Goal: Task Accomplishment & Management: Use online tool/utility

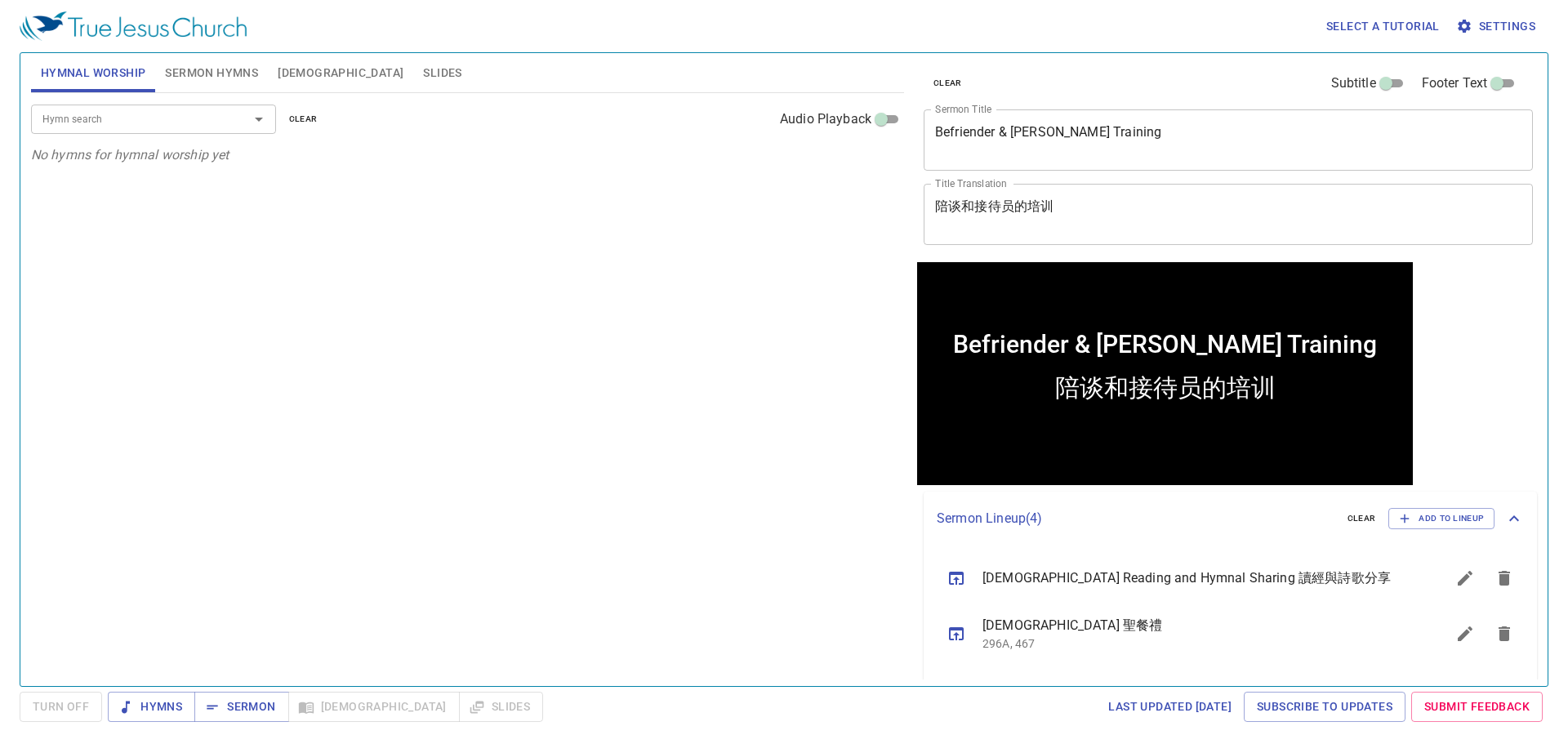
drag, startPoint x: 757, startPoint y: 427, endPoint x: 771, endPoint y: 383, distance: 46.2
click at [758, 426] on div "Hymn search Hymn search clear Audio Playback No hymns for hymnal worship yet" at bounding box center [467, 383] width 873 height 579
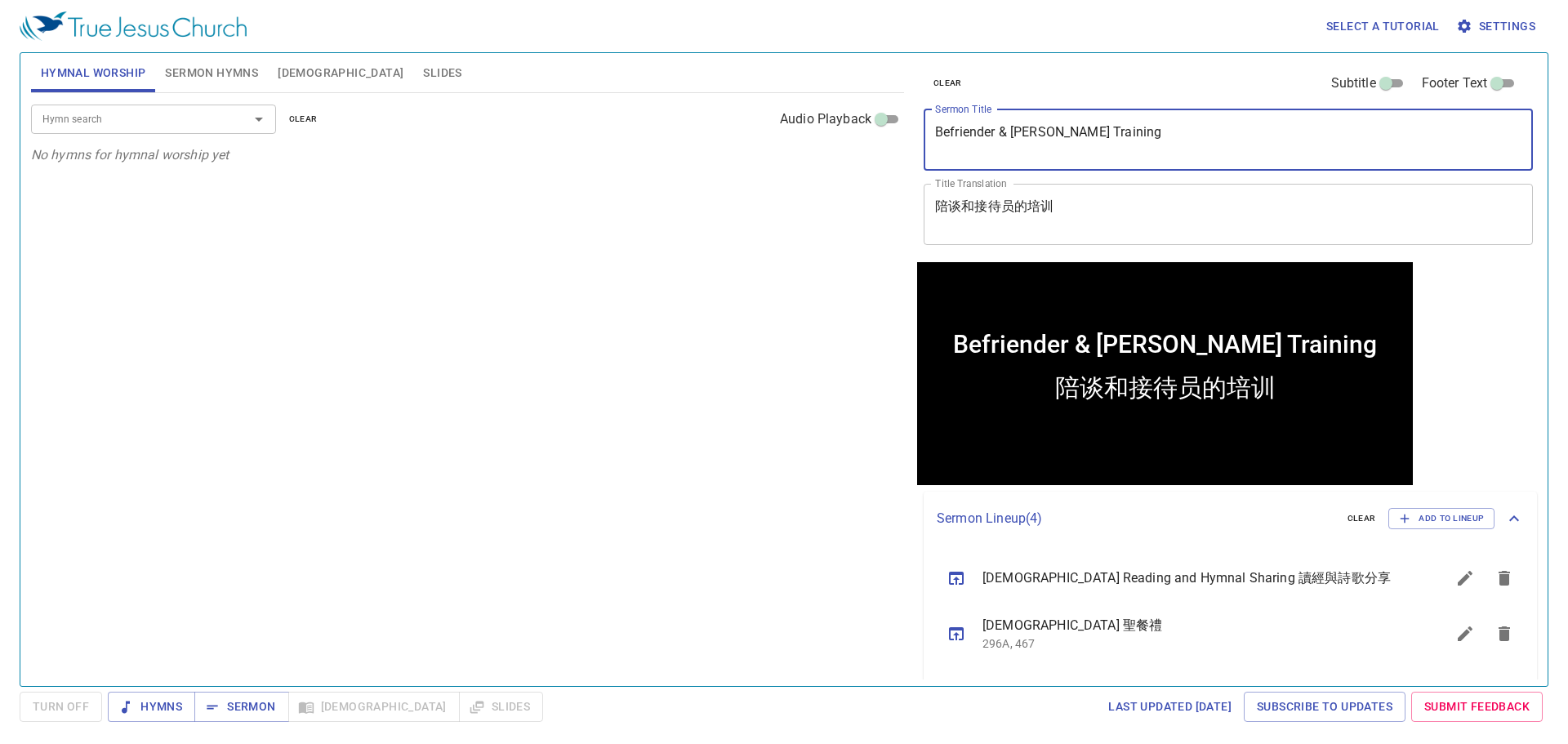
drag, startPoint x: 1196, startPoint y: 144, endPoint x: 754, endPoint y: 118, distance: 442.8
click at [754, 118] on div "Hymnal Worship Sermon Hymns Bible Slides Hymn search Hymn search clear Audio Pl…" at bounding box center [784, 363] width 1519 height 633
type textarea "P"
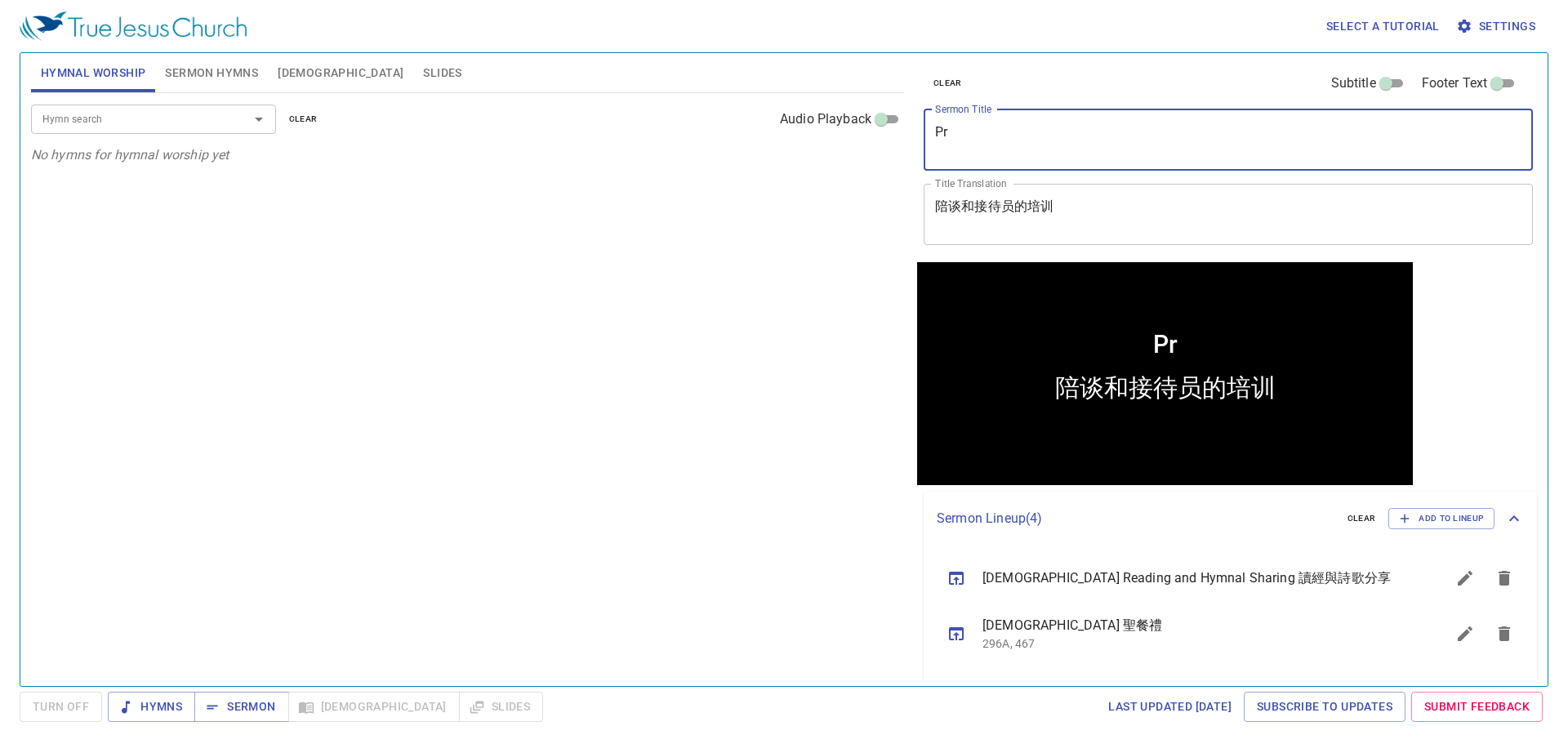
type textarea "P"
type textarea "Morning Prayer"
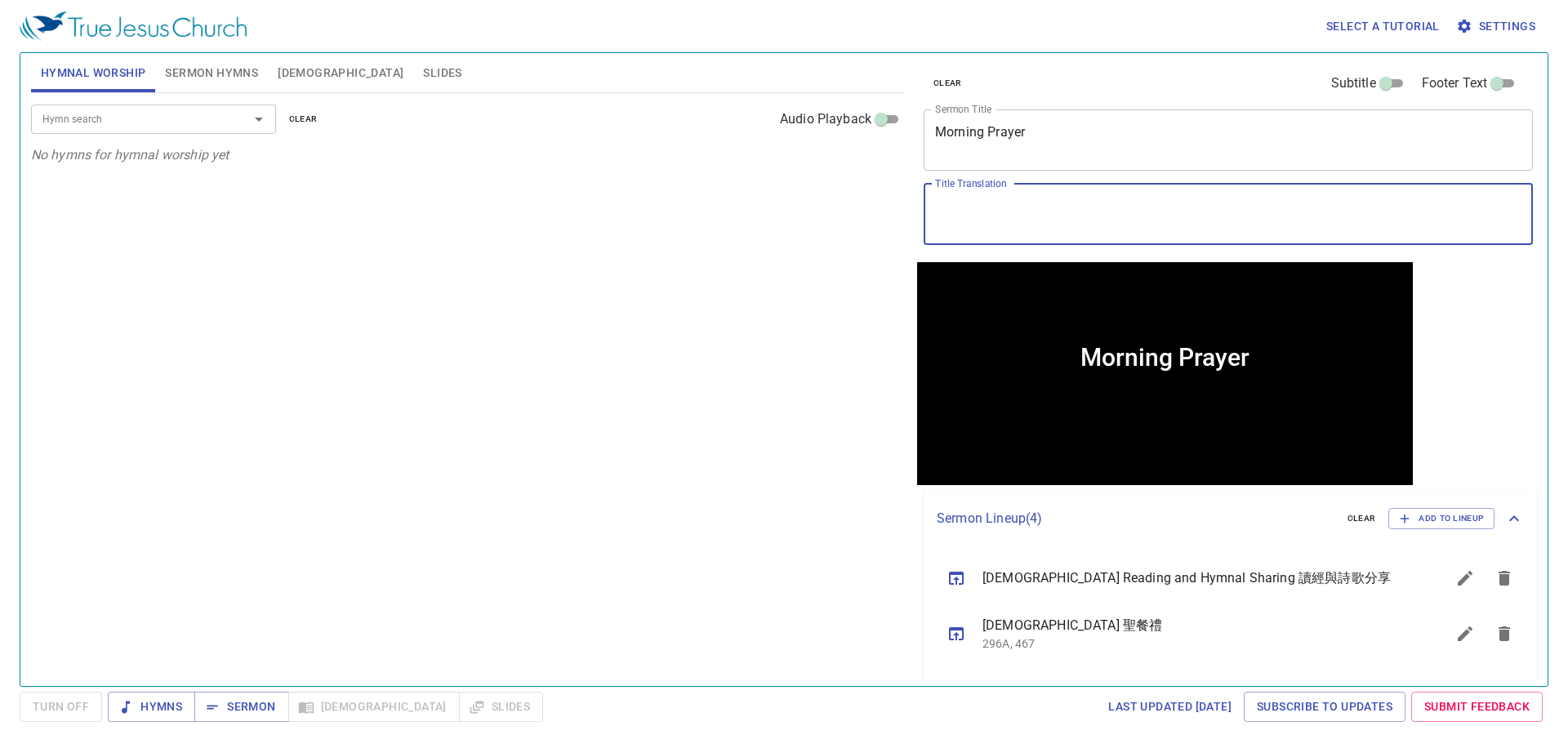
paste textarea "[DEMOGRAPHIC_DATA]"
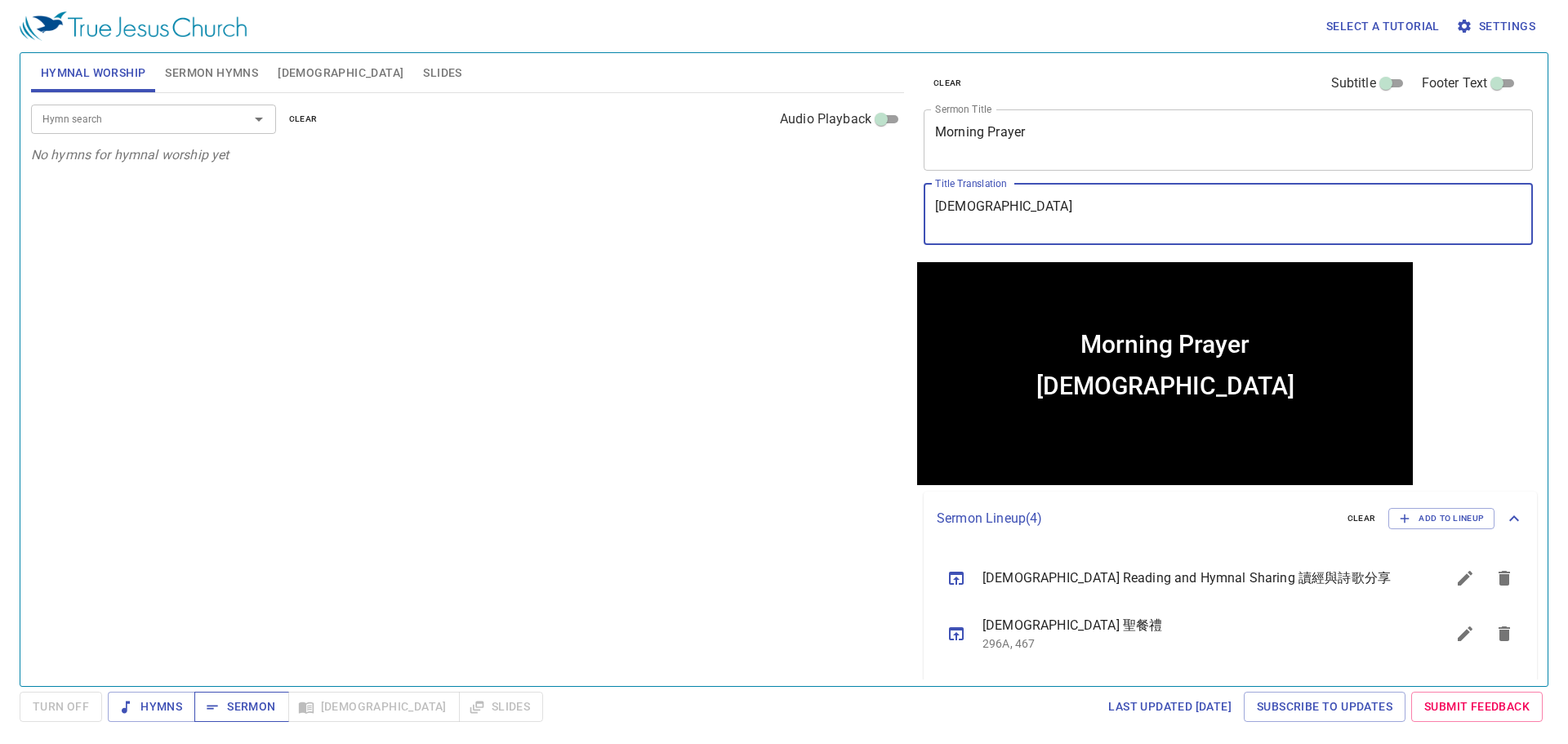
type textarea "[DEMOGRAPHIC_DATA]"
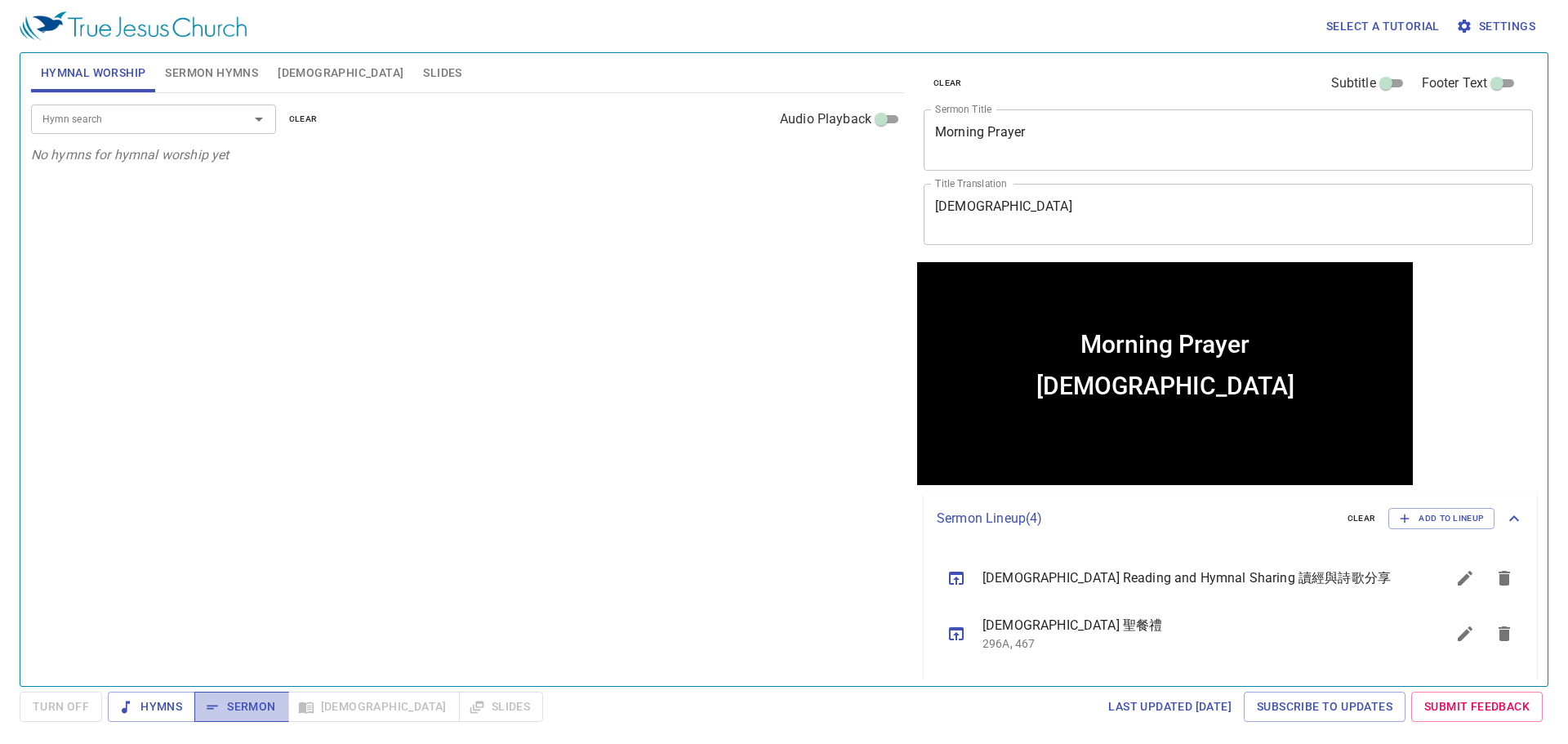
click at [249, 709] on span "Sermon" at bounding box center [241, 707] width 68 height 20
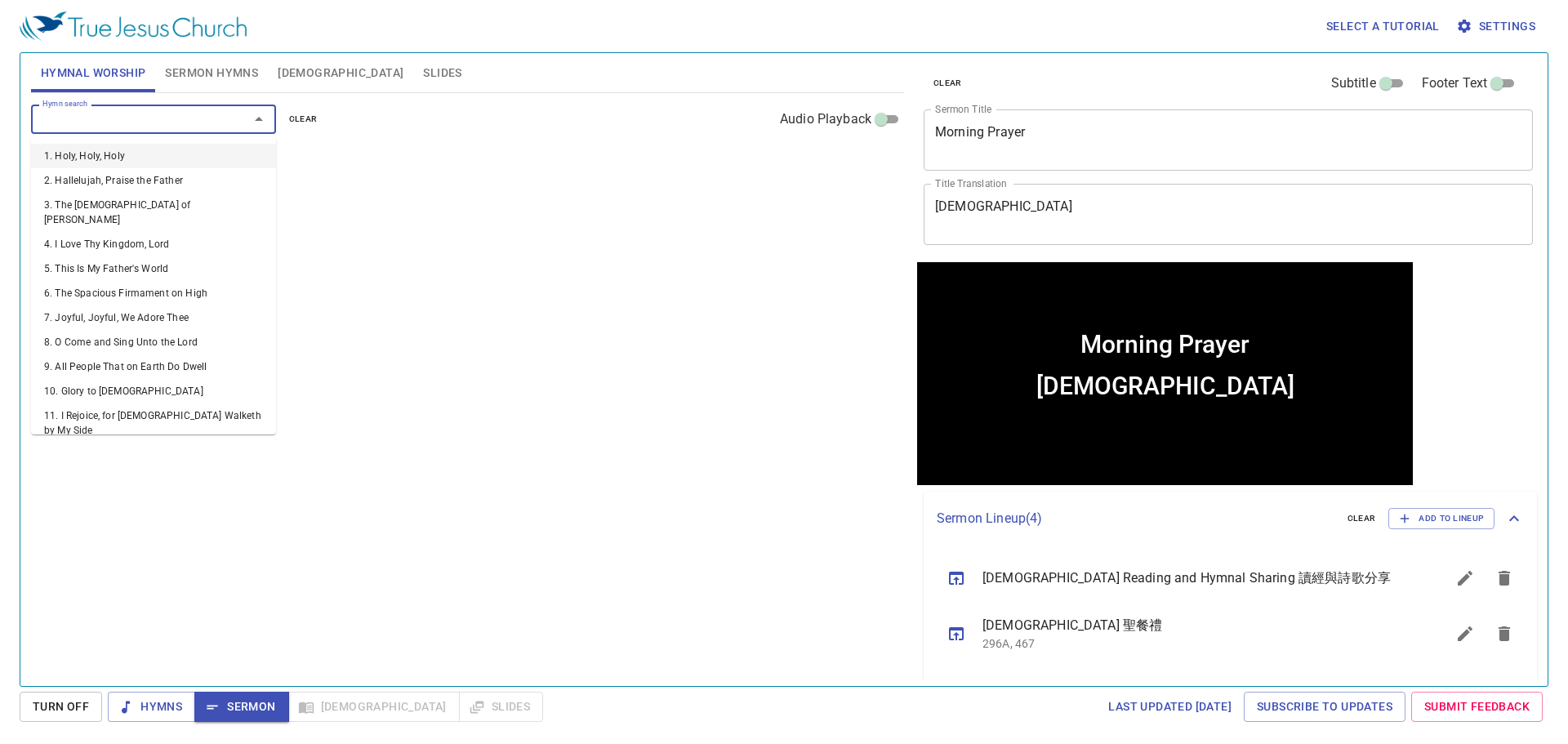
click at [198, 118] on input "Hymn search" at bounding box center [129, 118] width 187 height 19
type input "120"
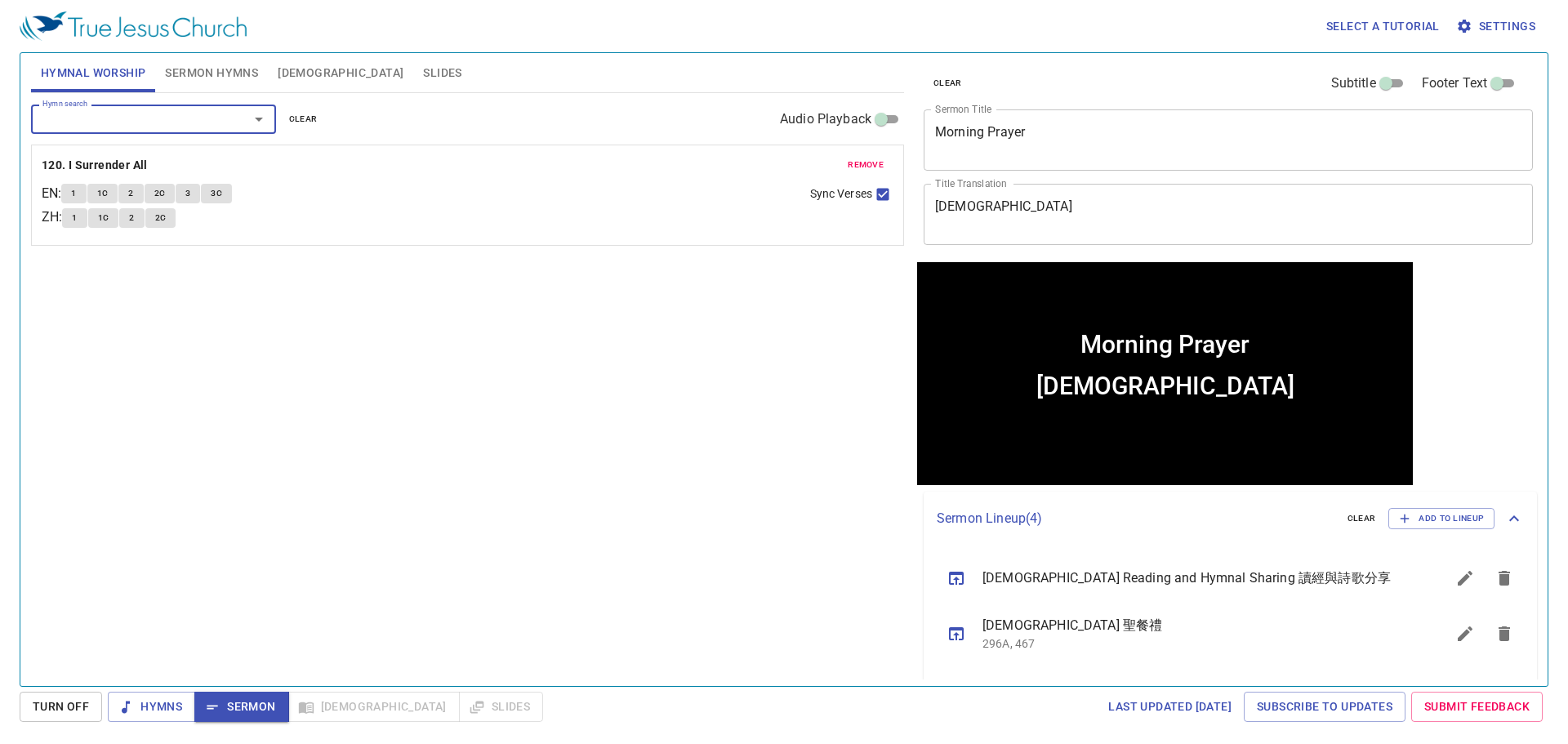
click at [76, 189] on span "1" at bounding box center [74, 193] width 5 height 14
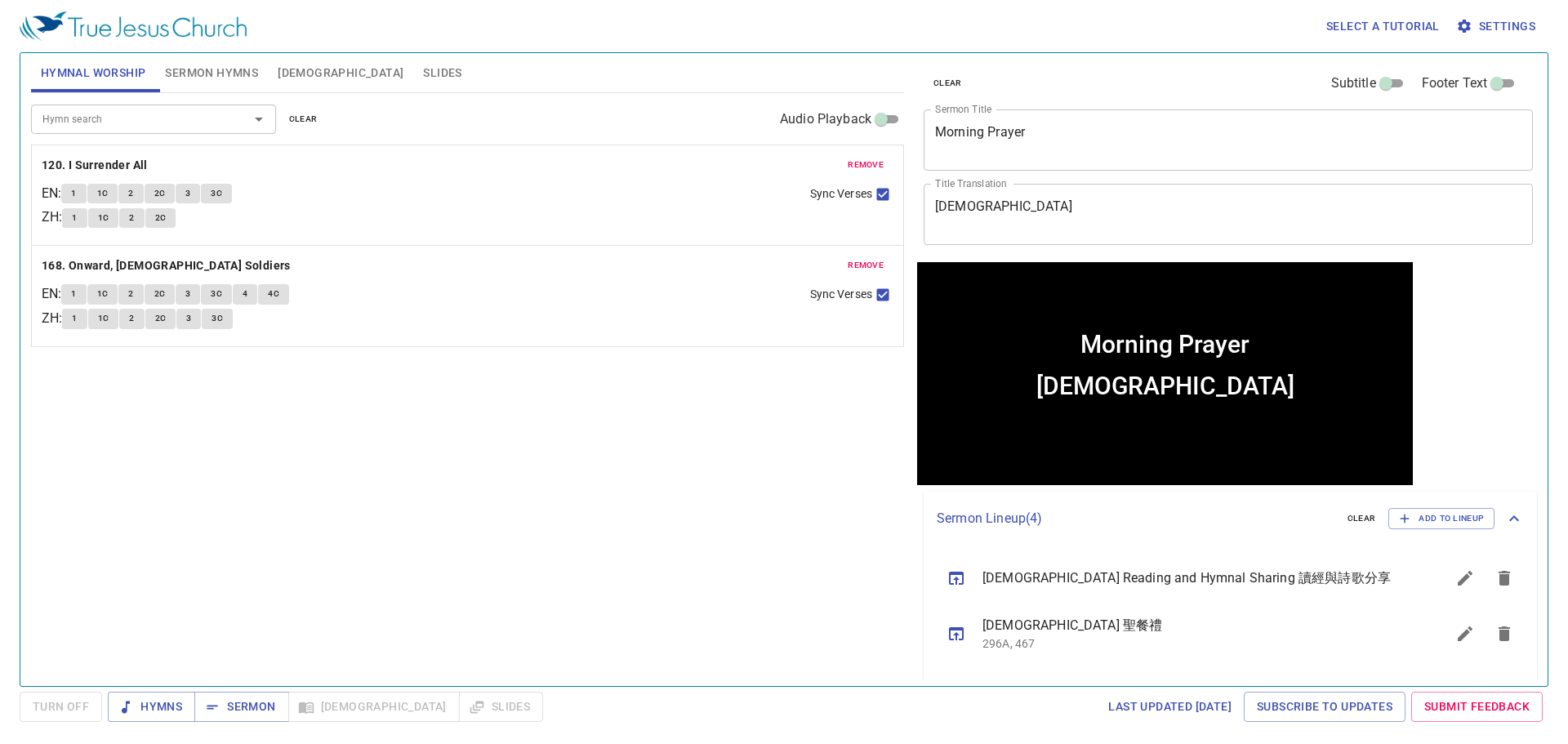
click at [301, 436] on div "Hymn search Hymn search clear Audio Playback remove 120. I Surrender All EN : 1…" at bounding box center [467, 383] width 873 height 579
click at [202, 63] on span "Sermon Hymns" at bounding box center [212, 73] width 93 height 20
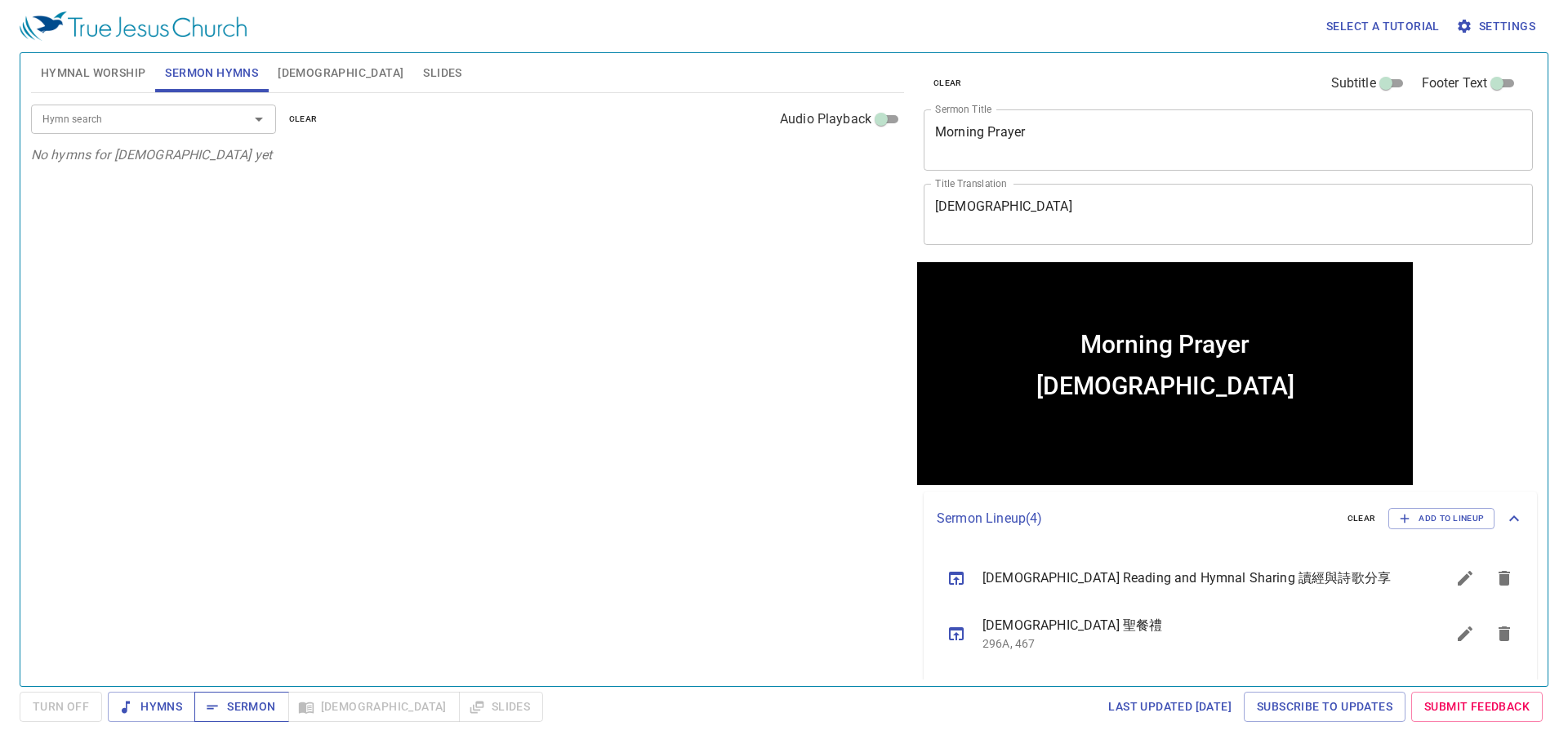
click at [258, 707] on span "Sermon" at bounding box center [241, 707] width 68 height 20
click at [500, 570] on div "Hymn search Hymn search clear Audio Playback No hymns for sermon yet" at bounding box center [467, 383] width 873 height 579
click at [381, 447] on div "Hymn search Hymn search clear Audio Playback No hymns for sermon yet" at bounding box center [467, 383] width 873 height 579
click at [175, 709] on span "Hymns" at bounding box center [152, 707] width 61 height 20
click at [239, 708] on span "Sermon" at bounding box center [241, 707] width 68 height 20
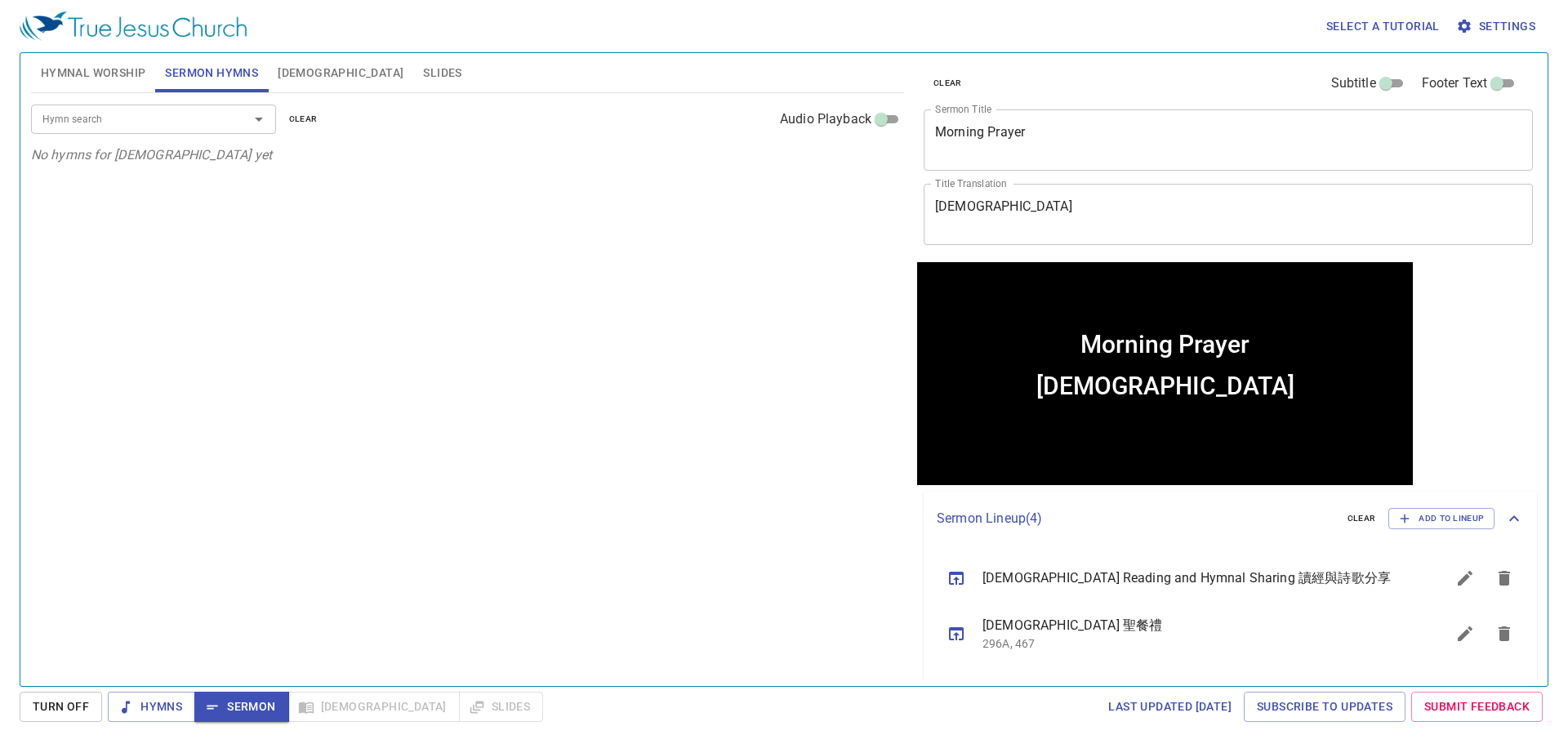
drag, startPoint x: 558, startPoint y: 300, endPoint x: 548, endPoint y: 302, distance: 10.2
click at [557, 301] on div "Hymn search Hymn search clear Audio Playback No hymns for sermon yet" at bounding box center [467, 383] width 873 height 579
drag, startPoint x: 548, startPoint y: 302, endPoint x: 560, endPoint y: 278, distance: 26.8
click at [550, 302] on div "Hymn search Hymn search clear Audio Playback No hymns for sermon yet" at bounding box center [467, 383] width 873 height 579
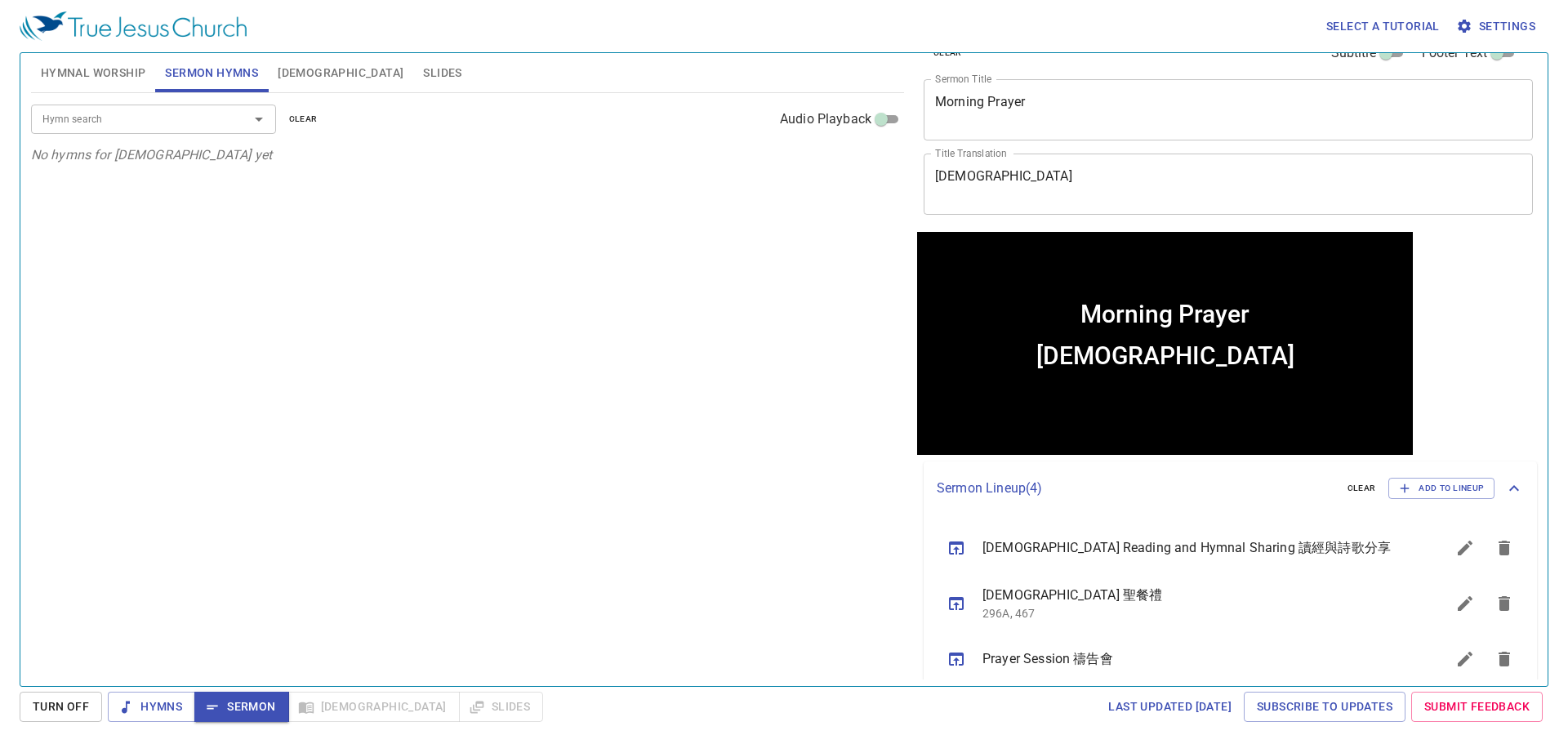
scroll to position [30, 0]
click at [1446, 493] on span "Add to Lineup" at bounding box center [1441, 488] width 85 height 14
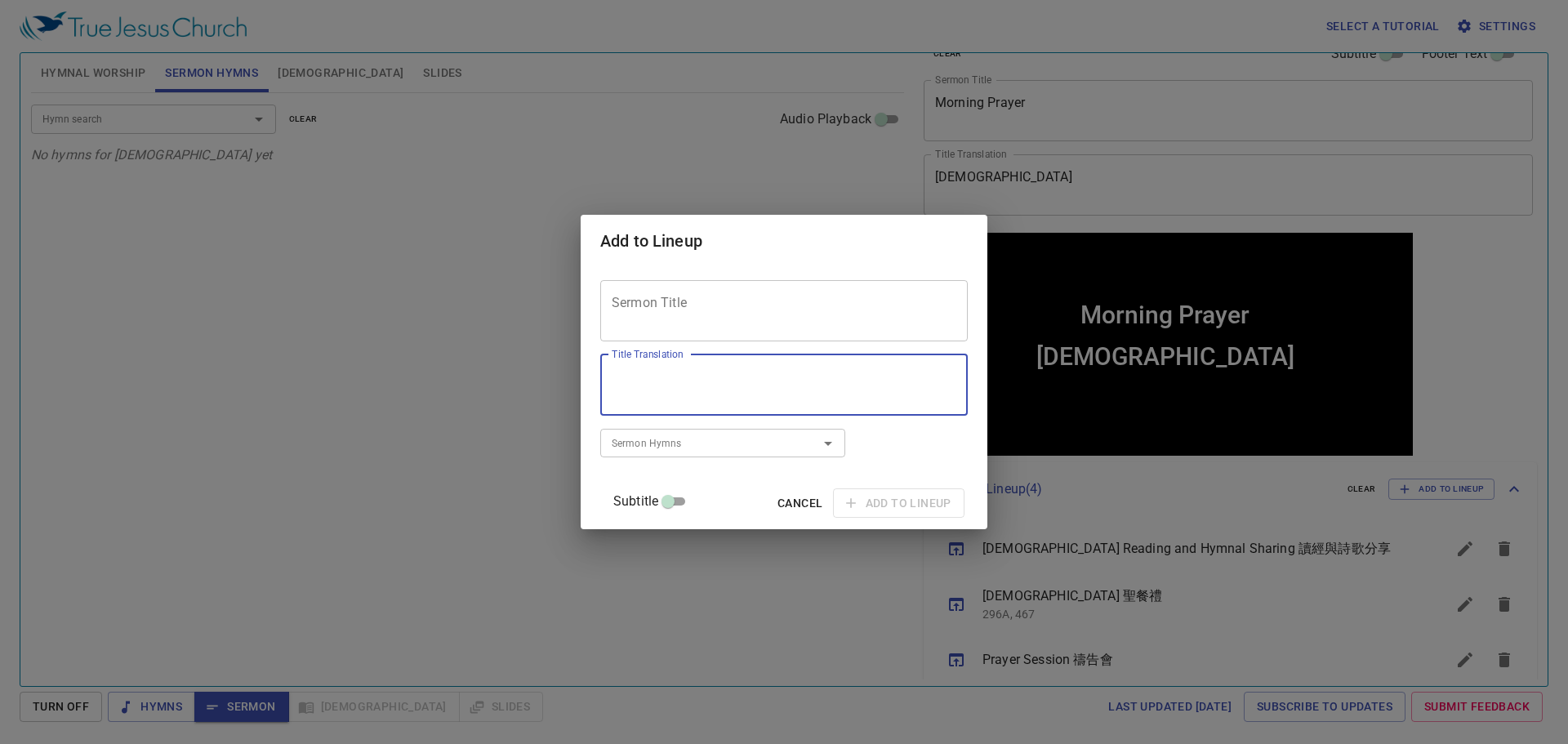
click at [745, 392] on textarea "Title Translation" at bounding box center [783, 384] width 345 height 31
click at [722, 301] on textarea "Sermon Title" at bounding box center [783, 310] width 345 height 31
click at [777, 505] on span "Cancel" at bounding box center [799, 504] width 45 height 20
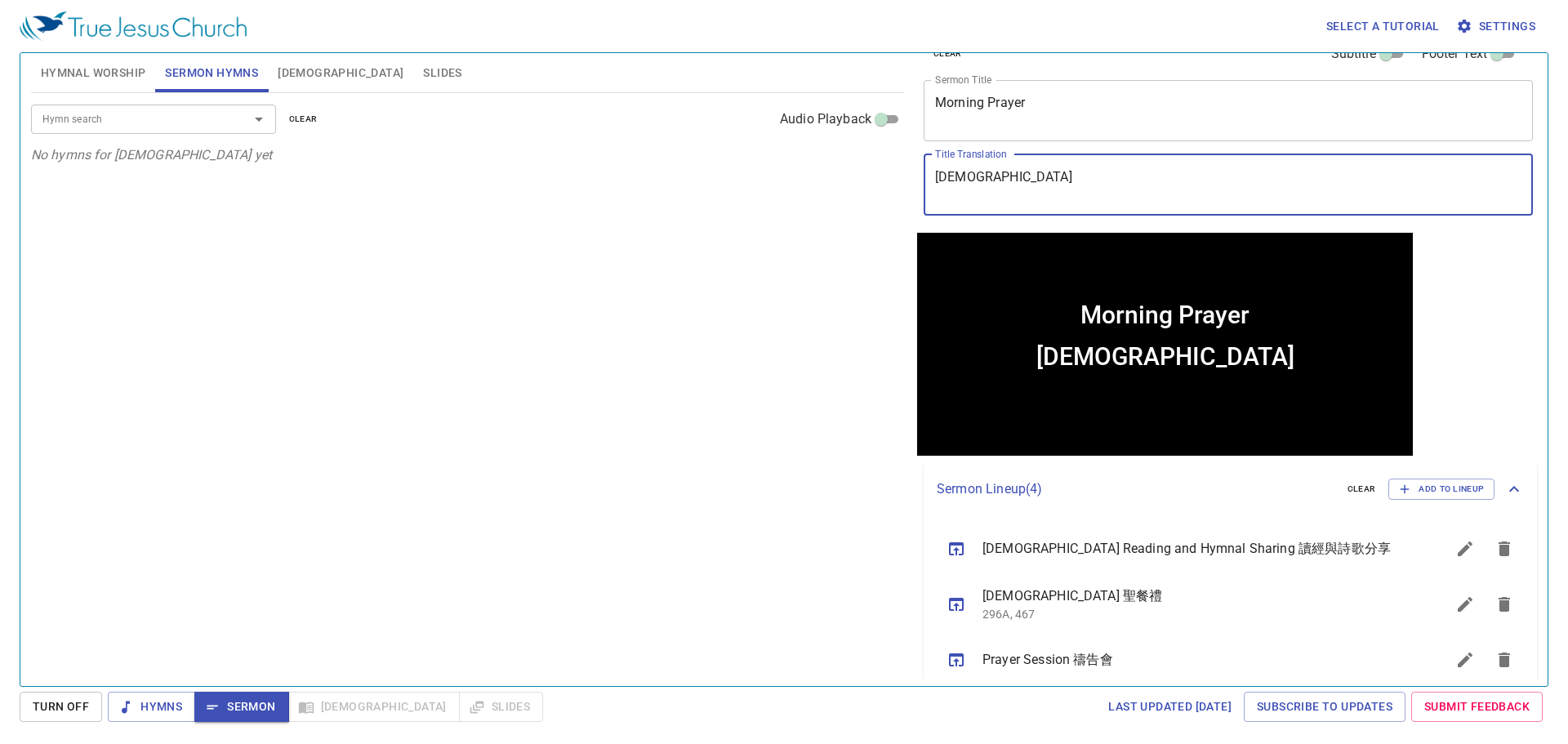
drag, startPoint x: 1048, startPoint y: 190, endPoint x: 852, endPoint y: 182, distance: 196.2
click at [852, 182] on div "Hymnal Worship Sermon Hymns Bible Slides Hymn search Hymn search clear Audio Pl…" at bounding box center [784, 363] width 1519 height 633
click at [1432, 488] on span "Add to Lineup" at bounding box center [1441, 488] width 85 height 14
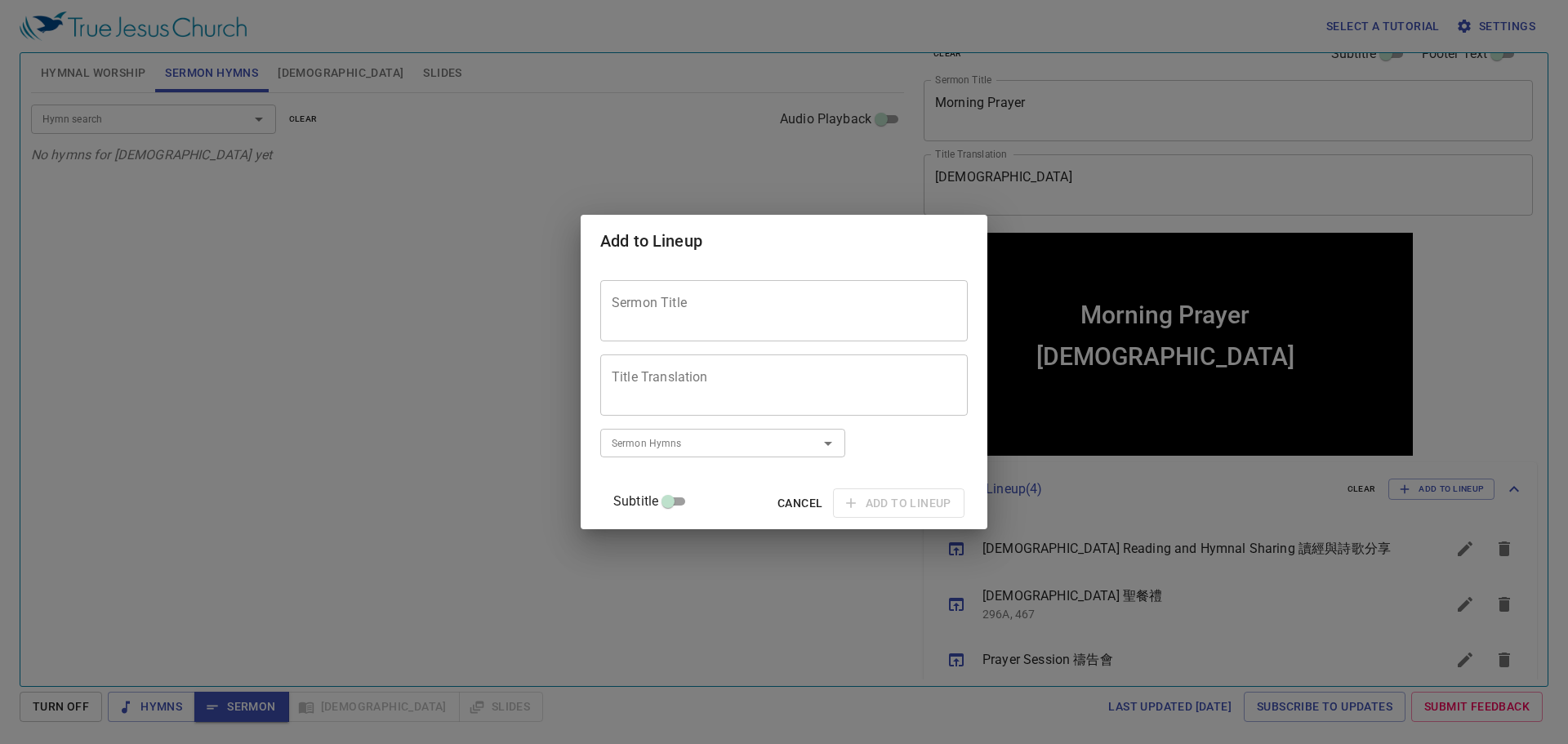
click at [765, 317] on textarea "Sermon Title" at bounding box center [783, 310] width 345 height 31
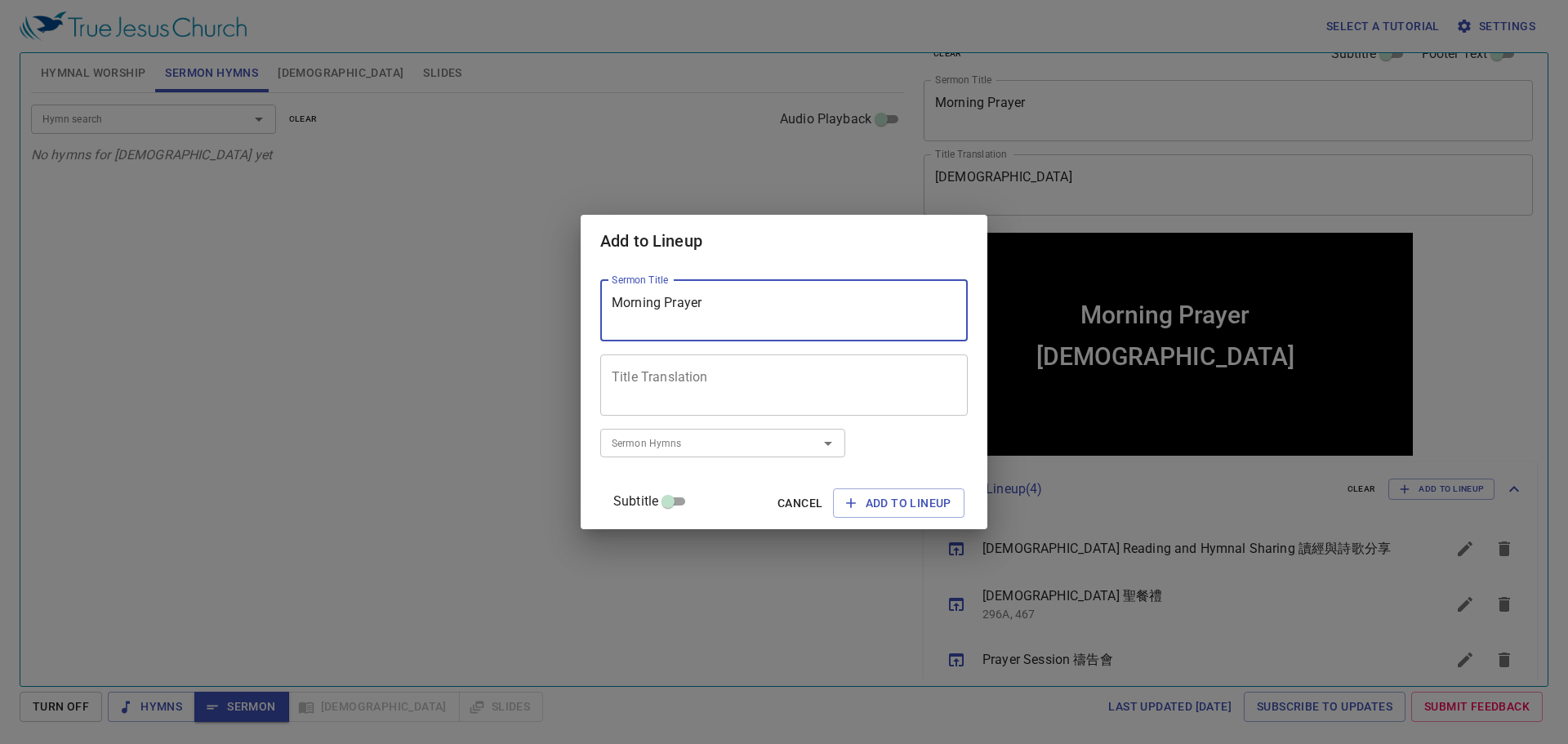
type textarea "Morning Prayer"
paste textarea "[DEMOGRAPHIC_DATA]"
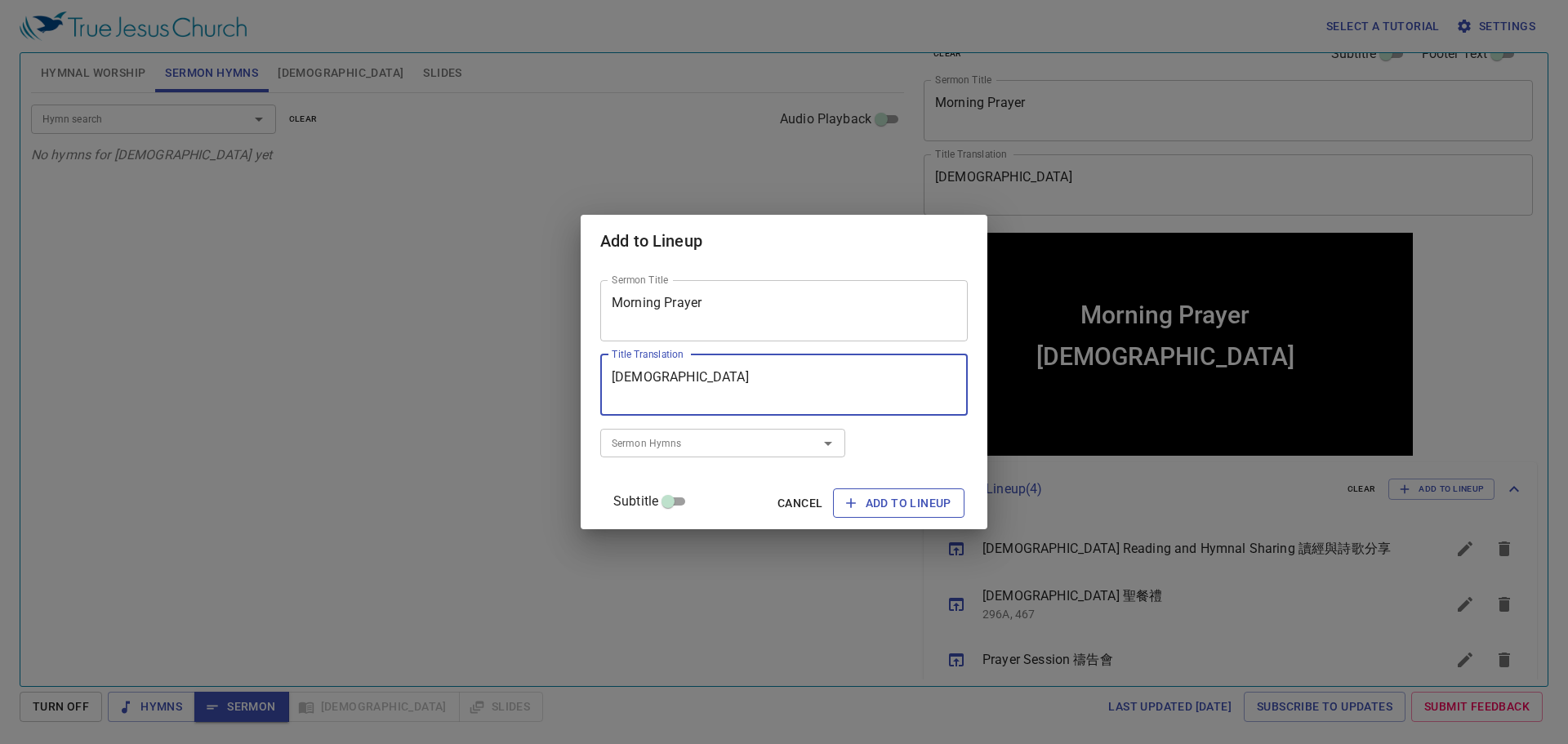
type textarea "[DEMOGRAPHIC_DATA]"
click at [862, 503] on span "Add to Lineup" at bounding box center [898, 504] width 105 height 20
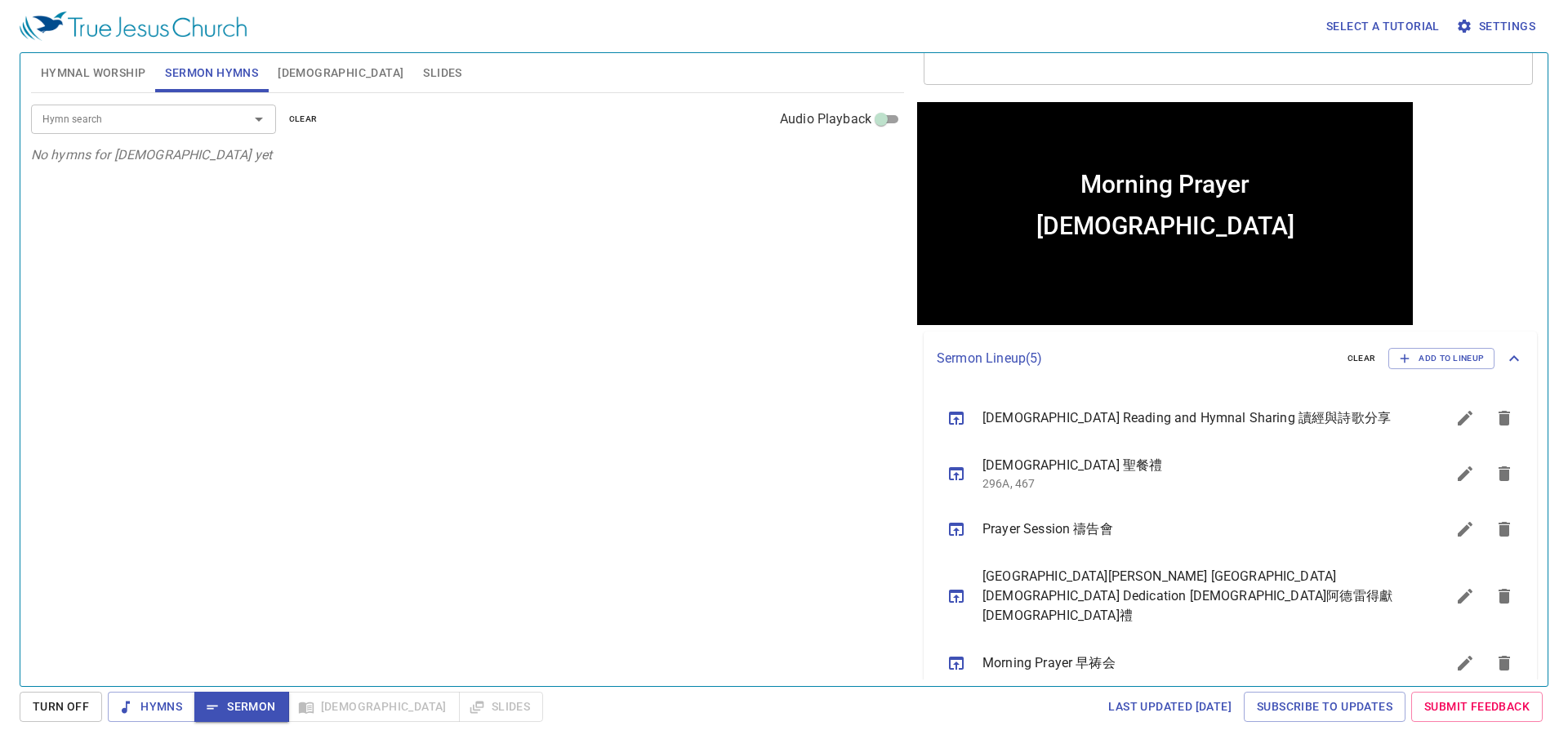
scroll to position [163, 0]
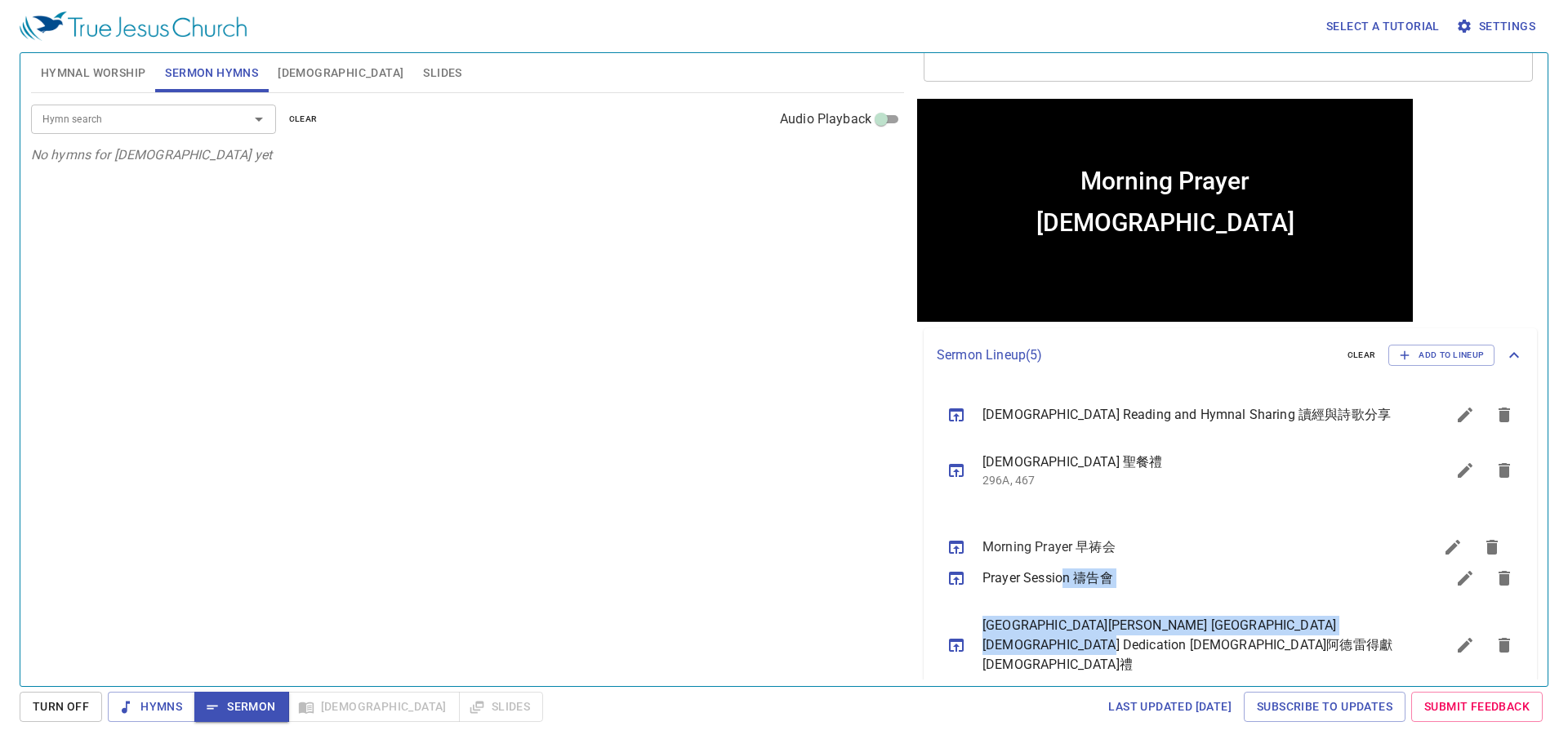
drag, startPoint x: 1052, startPoint y: 639, endPoint x: 1060, endPoint y: 541, distance: 98.3
click at [1060, 541] on ul "Bible Reading and Hymnal Sharing 讀經與詩歌分享 Holy Communion 聖餐禮 296A, 467 Prayer Se…" at bounding box center [1230, 537] width 613 height 311
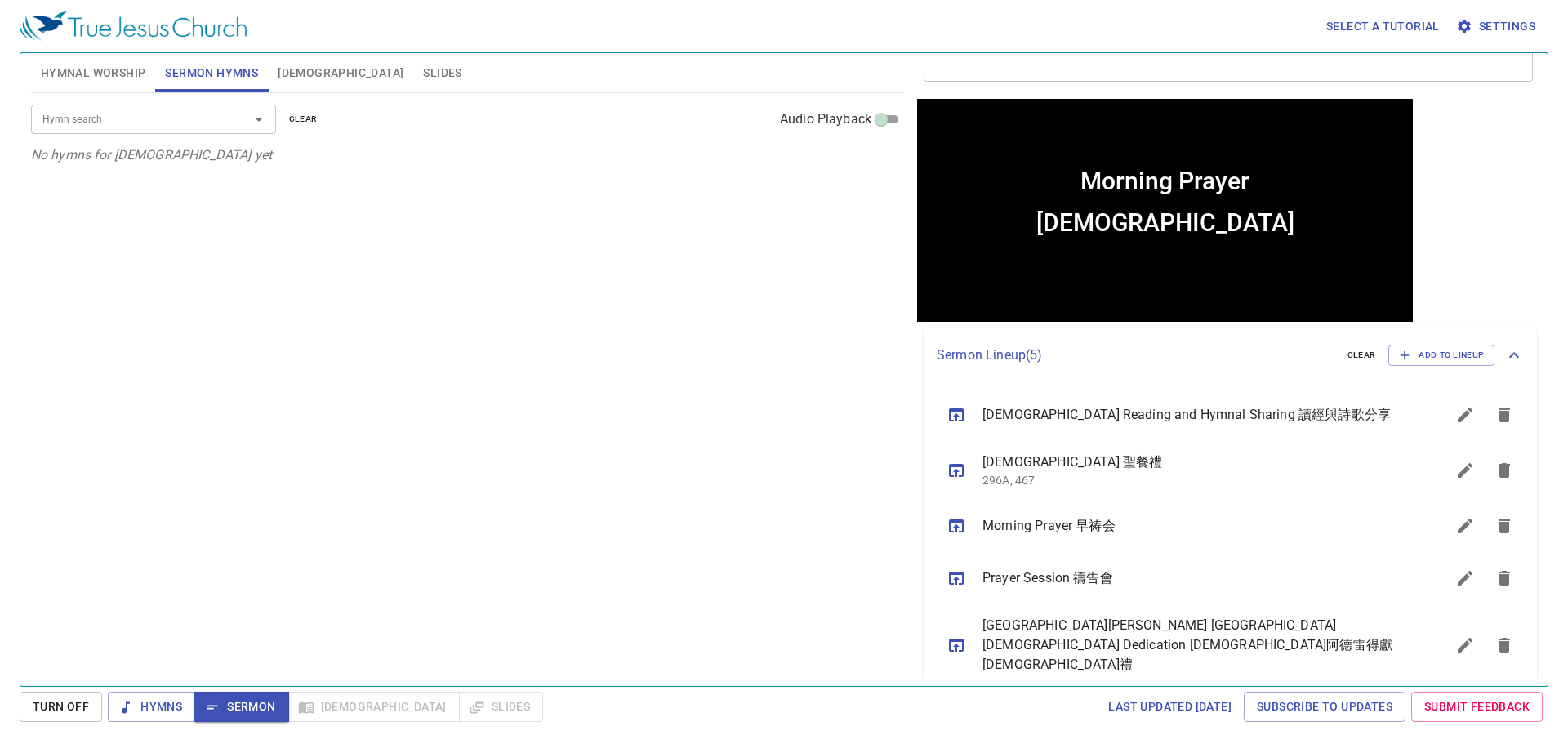
click at [776, 618] on div "Hymn search Hymn search clear Audio Playback No hymns for sermon yet" at bounding box center [467, 383] width 873 height 579
click at [680, 481] on div "Hymn search Hymn search clear Audio Playback No hymns for sermon yet" at bounding box center [467, 383] width 873 height 579
click at [434, 475] on div "Hymn search Hymn search clear Audio Playback No hymns for sermon yet" at bounding box center [467, 383] width 873 height 579
click at [459, 516] on div "Hymn search Hymn search clear Audio Playback No hymns for sermon yet" at bounding box center [467, 383] width 873 height 579
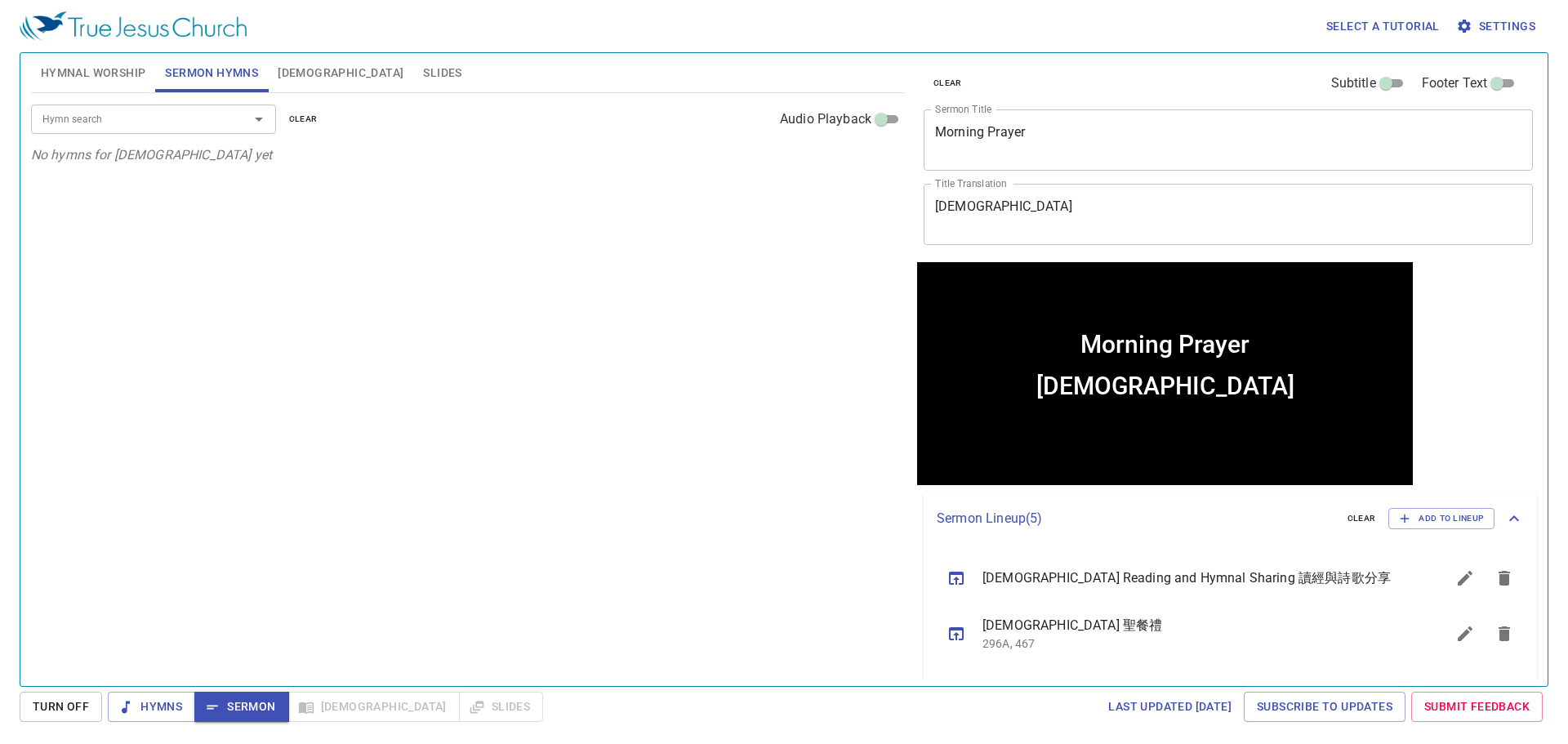
scroll to position [163, 0]
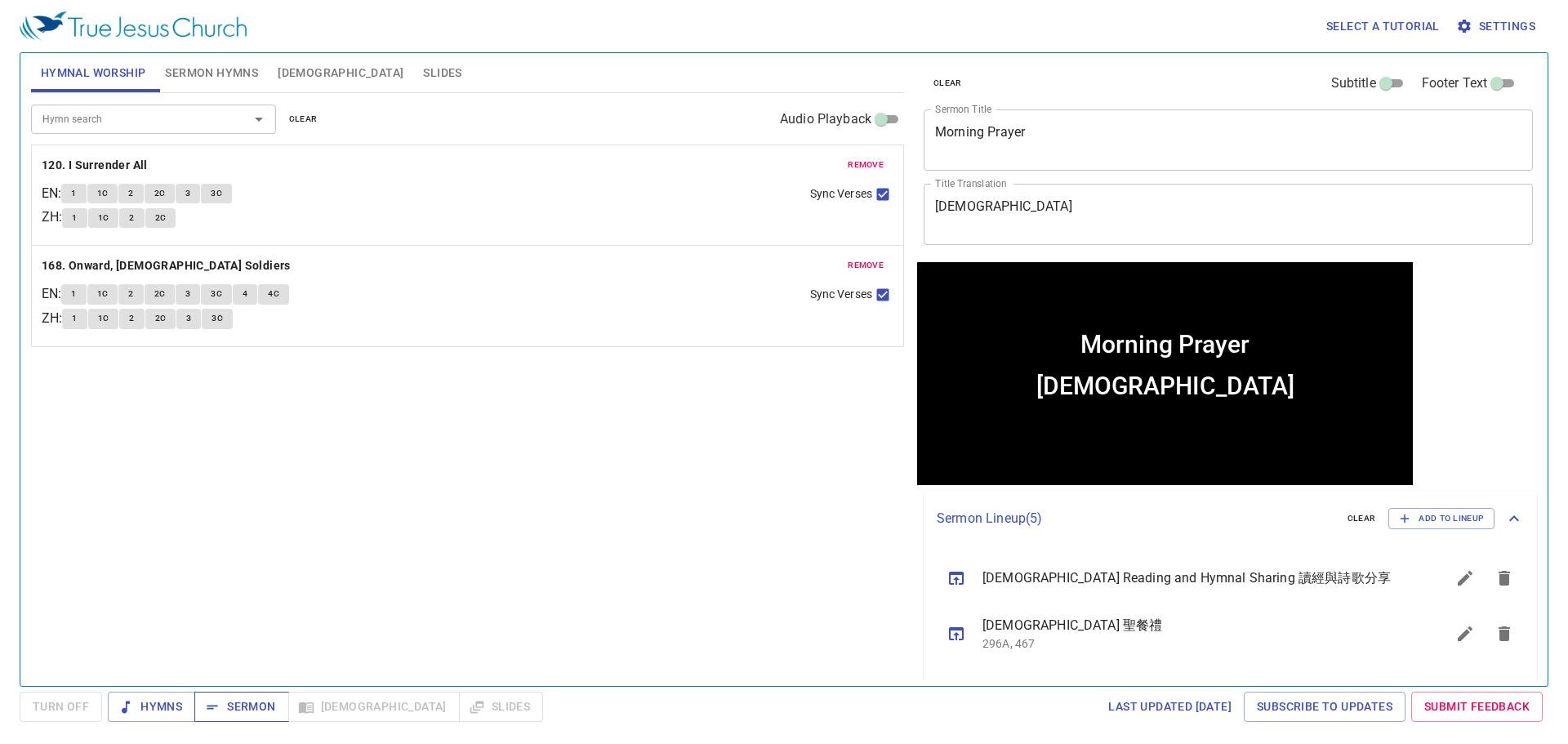
click at [229, 714] on span "Sermon" at bounding box center [241, 707] width 68 height 20
click at [634, 549] on div "Hymn search Hymn search clear Audio Playback remove 120. I Surrender All EN : 1…" at bounding box center [467, 383] width 873 height 579
